Goal: Book appointment/travel/reservation

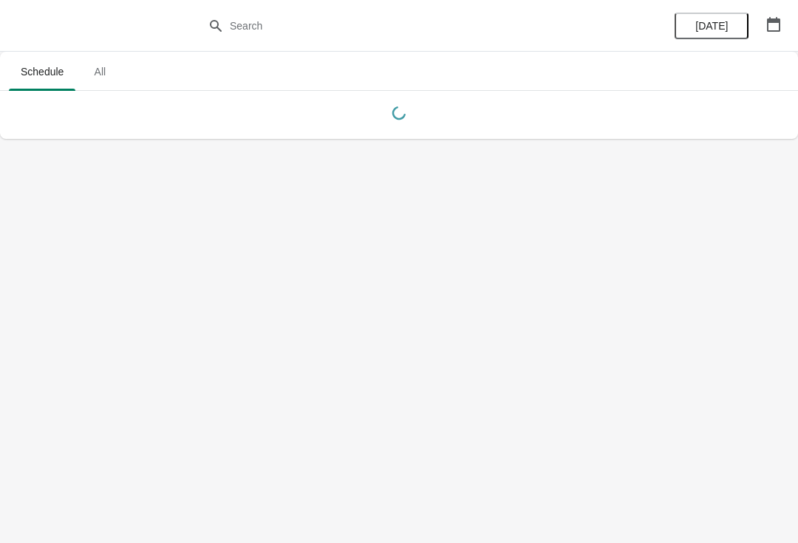
click at [767, 36] on button "button" at bounding box center [773, 24] width 27 height 27
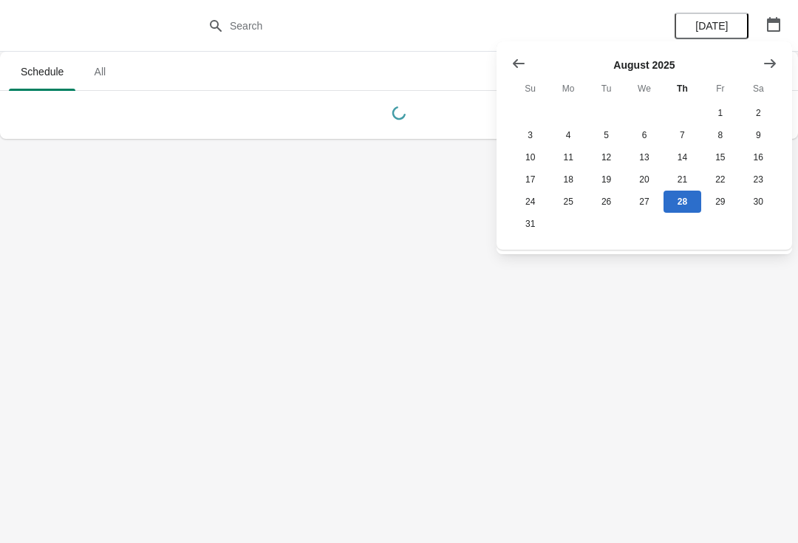
click at [777, 73] on button "Show next month, September 2025" at bounding box center [770, 63] width 27 height 27
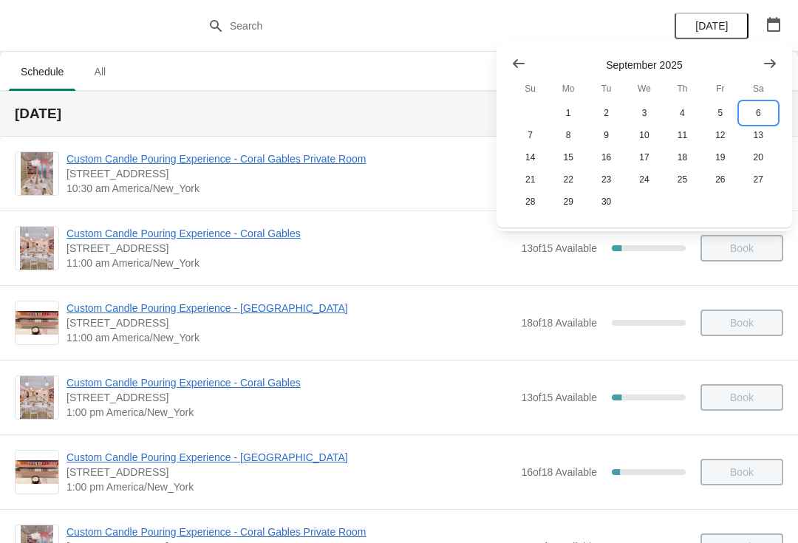
click at [757, 103] on button "6" at bounding box center [759, 113] width 38 height 22
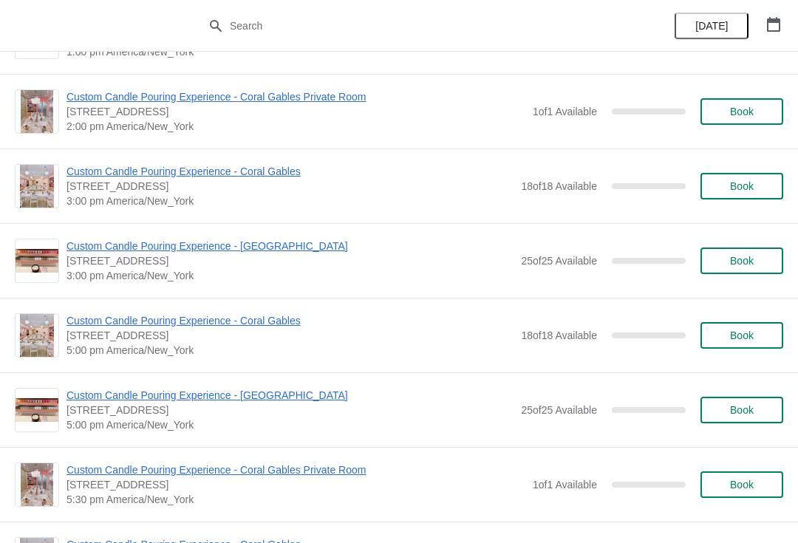
scroll to position [436, 0]
click at [747, 330] on span "Book" at bounding box center [742, 335] width 24 height 12
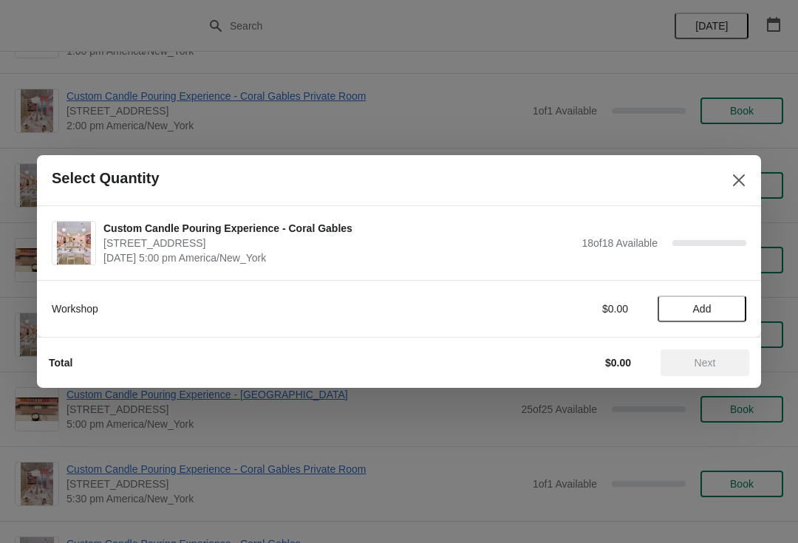
click at [707, 320] on button "Add" at bounding box center [702, 309] width 89 height 27
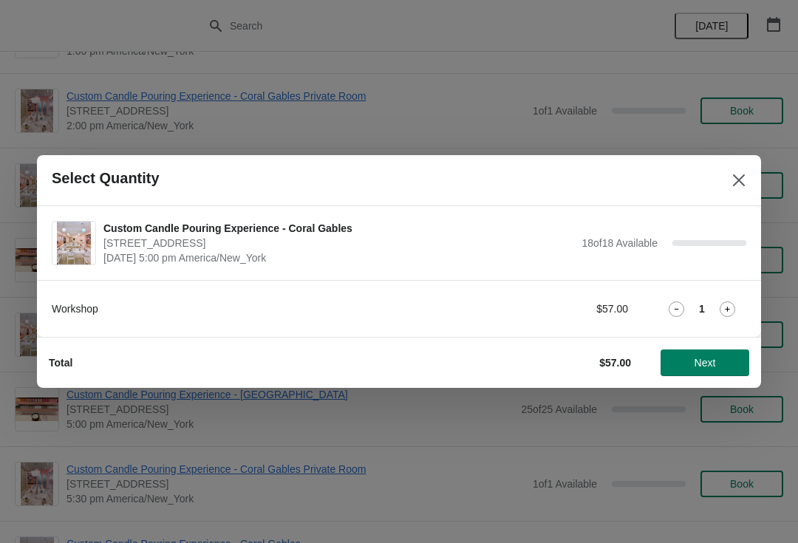
click at [723, 316] on icon at bounding box center [728, 310] width 16 height 16
click at [721, 364] on span "Next" at bounding box center [705, 363] width 65 height 12
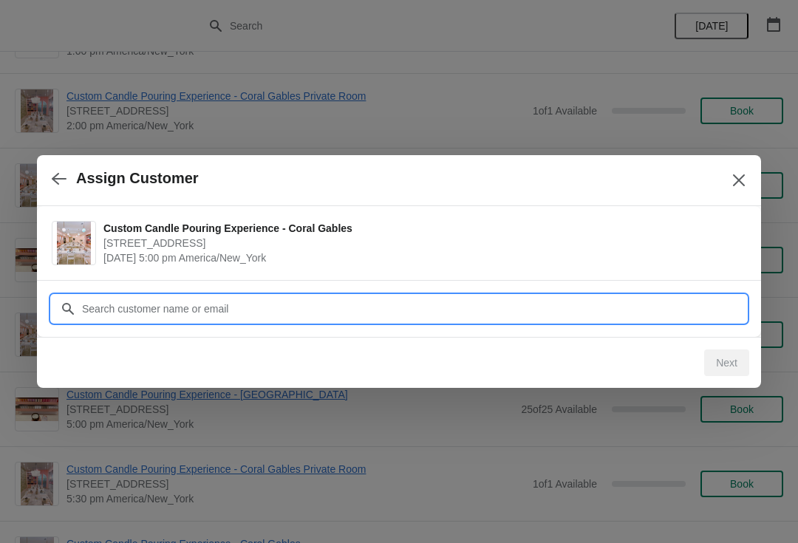
click at [307, 304] on input "Customer" at bounding box center [413, 309] width 665 height 27
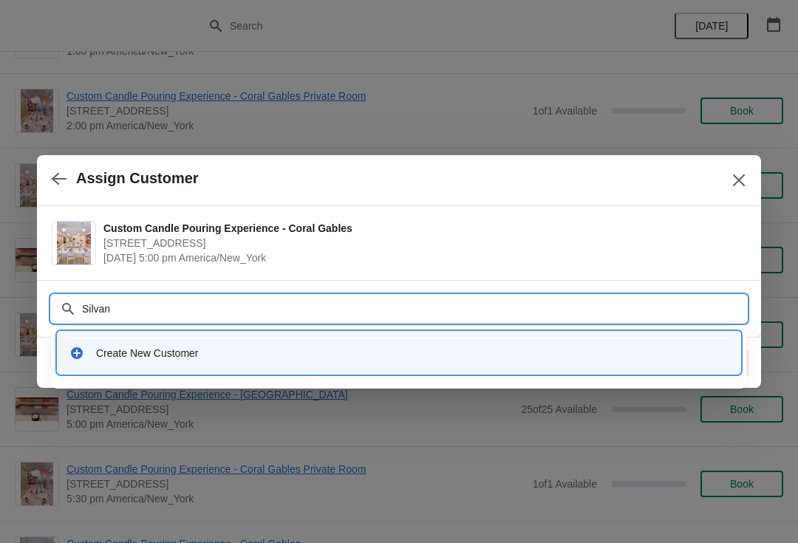
type input "[PERSON_NAME]"
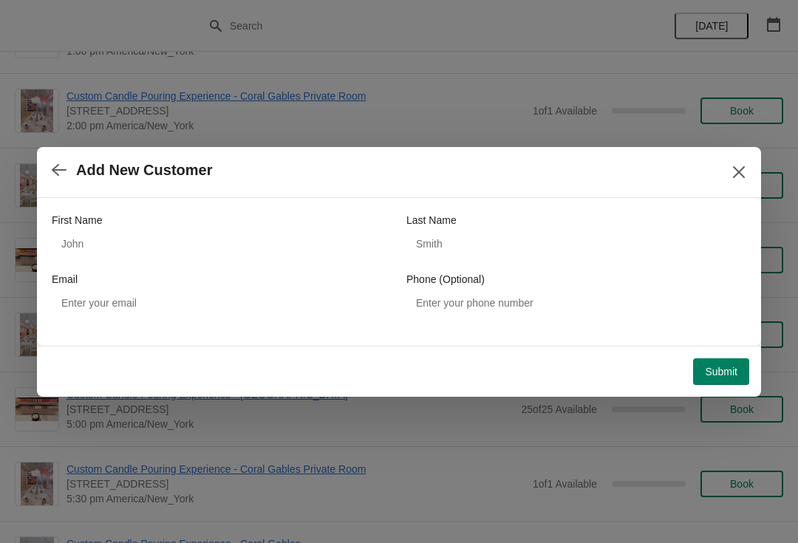
click at [62, 172] on icon "button" at bounding box center [59, 170] width 15 height 15
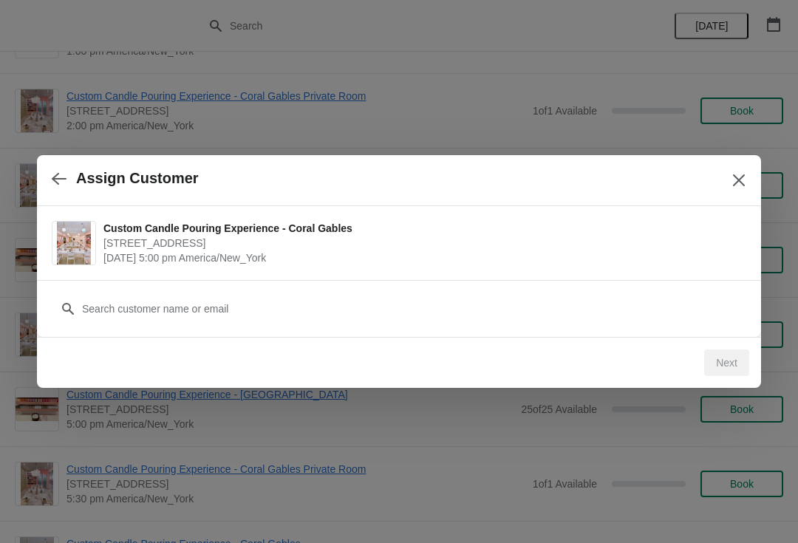
click at [61, 192] on button "button" at bounding box center [59, 178] width 27 height 29
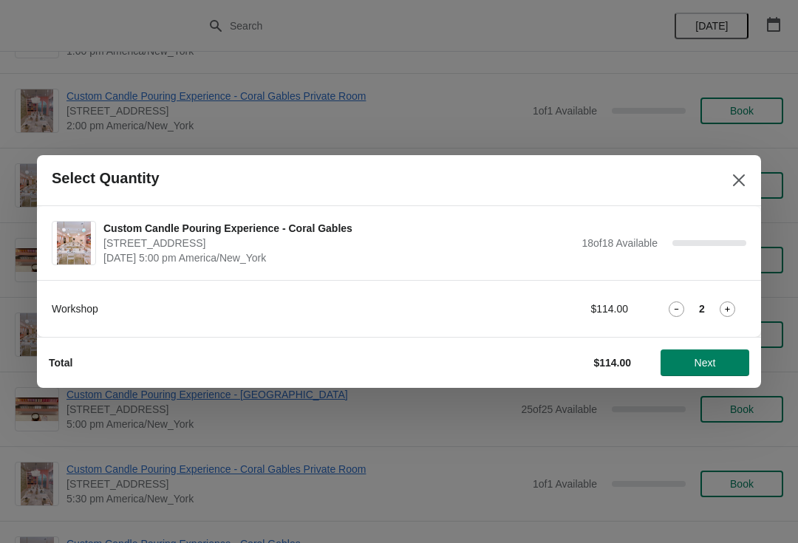
click at [684, 365] on span "Next" at bounding box center [705, 363] width 65 height 12
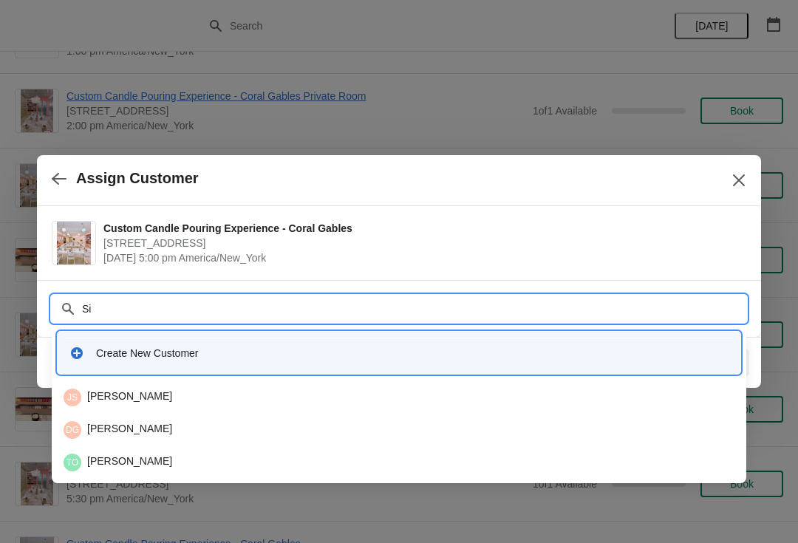
type input "S"
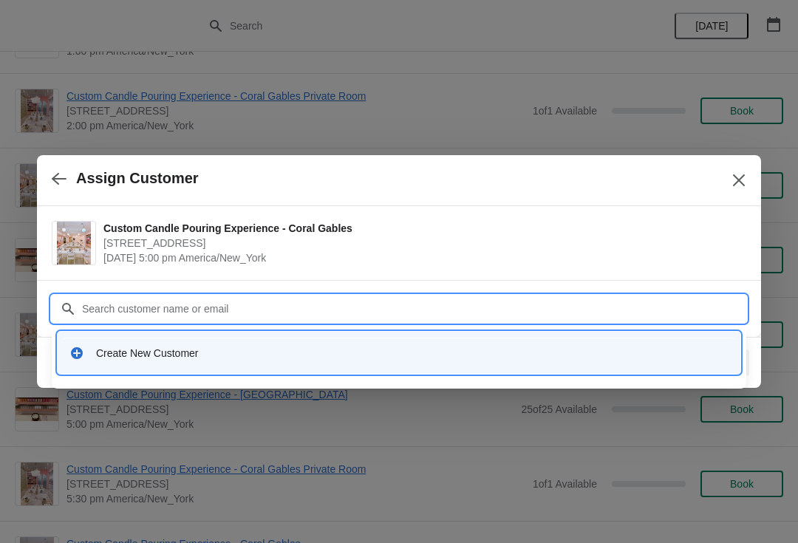
click at [332, 344] on div "Create New Customer" at bounding box center [399, 353] width 671 height 30
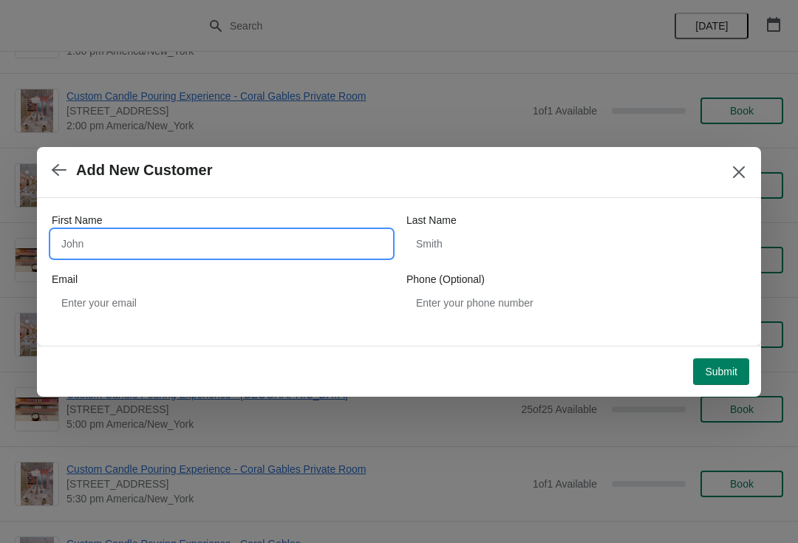
click at [207, 245] on input "First Name" at bounding box center [222, 244] width 340 height 27
type input "[PERSON_NAME]"
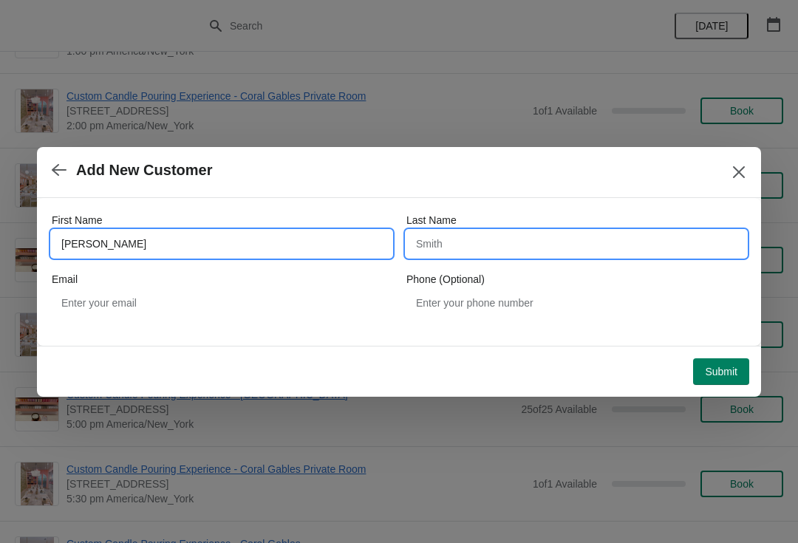
click at [487, 248] on input "Last Name" at bounding box center [576, 244] width 340 height 27
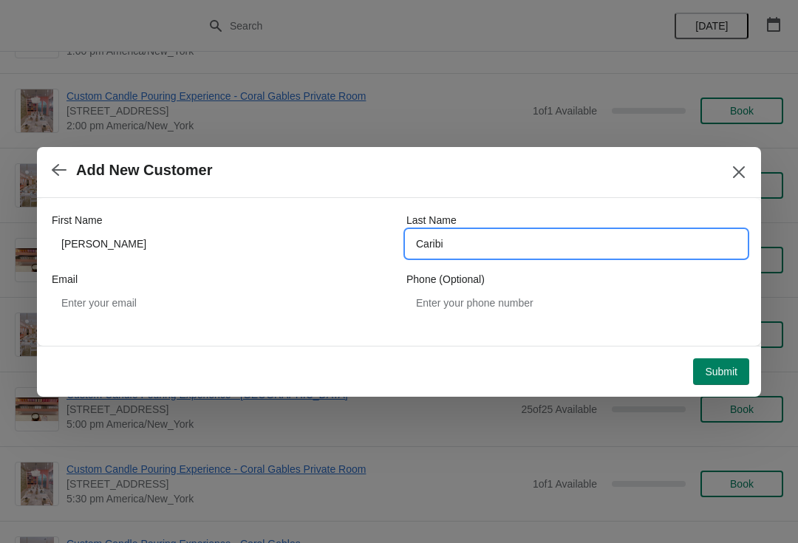
type input "Caribi"
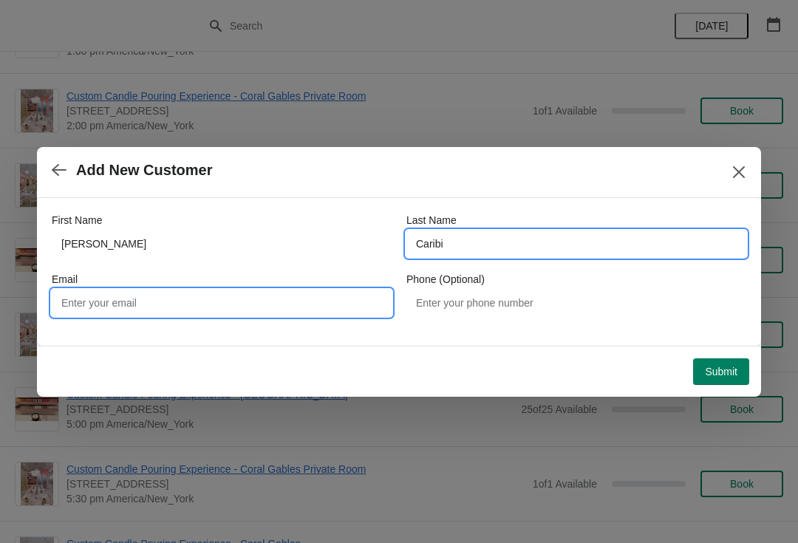
click at [208, 307] on input "Email" at bounding box center [222, 303] width 340 height 27
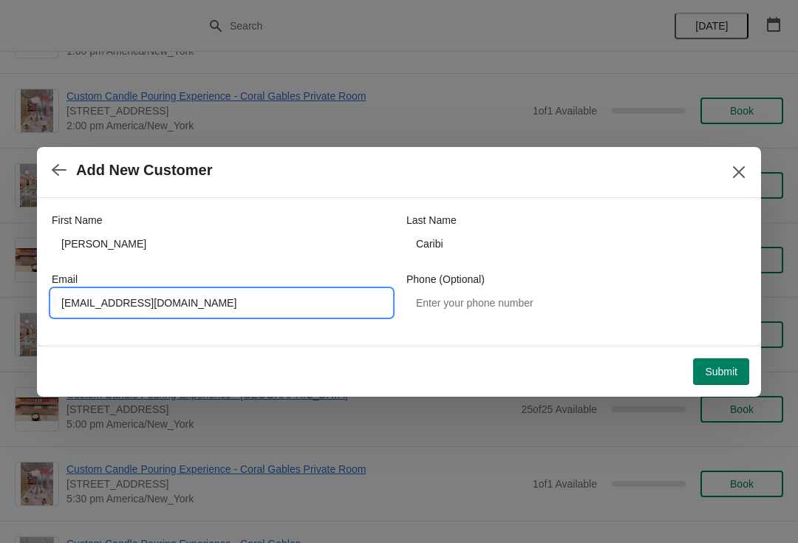
type input "[EMAIL_ADDRESS][DOMAIN_NAME]"
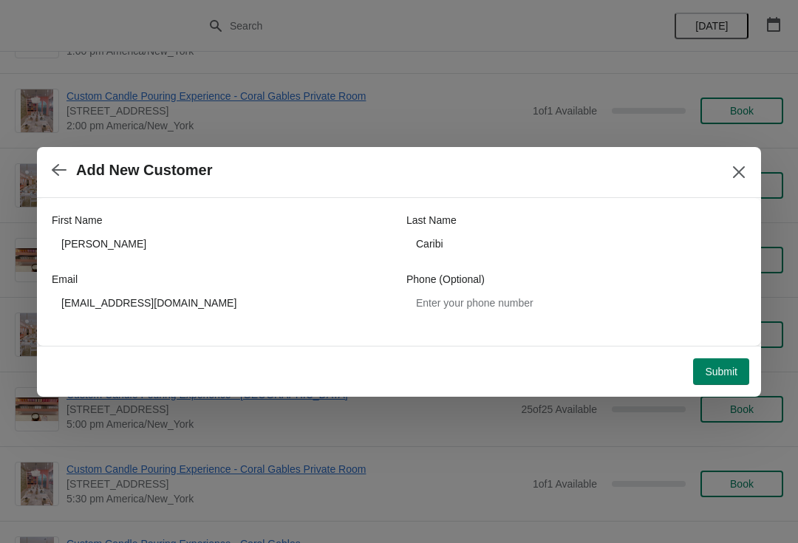
click at [718, 368] on span "Submit" at bounding box center [721, 372] width 33 height 12
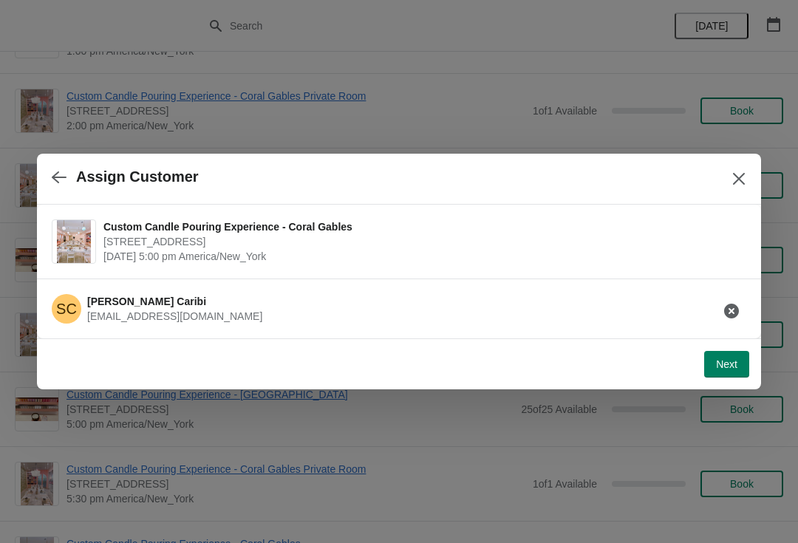
click at [716, 368] on span "Next" at bounding box center [726, 364] width 21 height 12
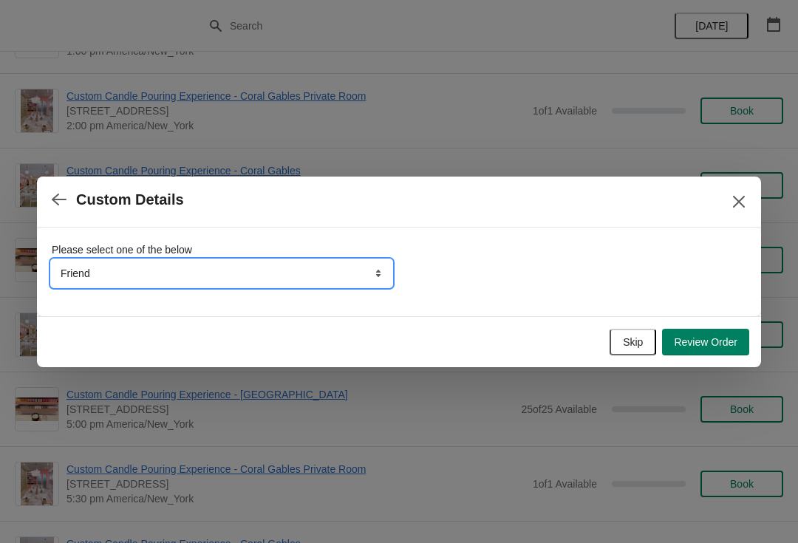
click at [351, 276] on select "Friend Instagram Tiktok Google Walk-by Attended an event Yelp" at bounding box center [222, 273] width 340 height 27
select select "Attended an event"
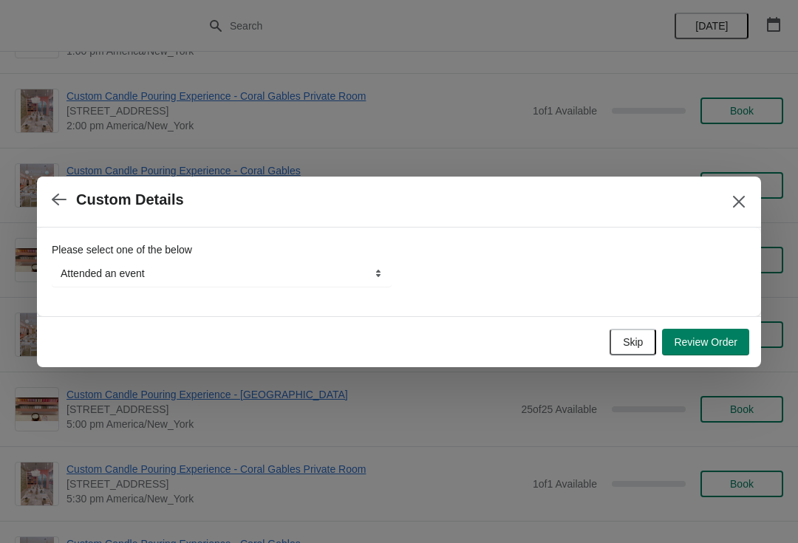
click at [642, 340] on button "Skip" at bounding box center [633, 342] width 47 height 27
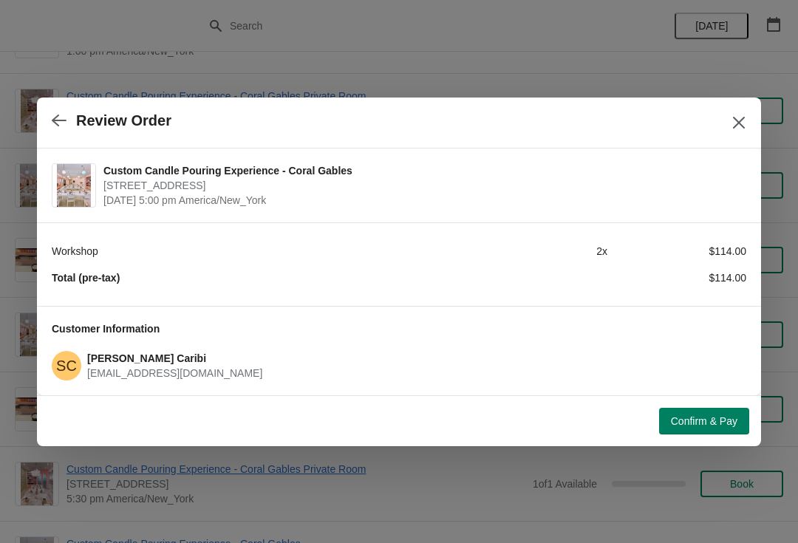
click at [701, 423] on span "Confirm & Pay" at bounding box center [704, 421] width 67 height 12
